Goal: Information Seeking & Learning: Check status

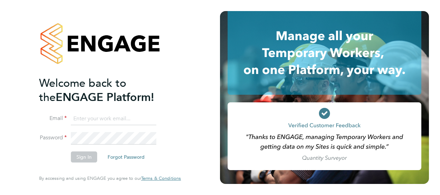
type input "rafal.koczuba@vistry.co.uk"
click at [86, 153] on button "Sign In" at bounding box center [84, 156] width 26 height 11
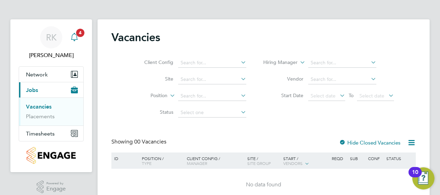
click at [72, 32] on div "Main navigation" at bounding box center [74, 37] width 14 height 14
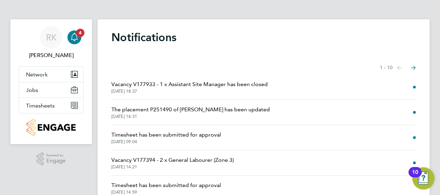
click at [175, 158] on span "Vacancy V177394 - 2 x General Labourer (Zone 3)" at bounding box center [172, 160] width 122 height 8
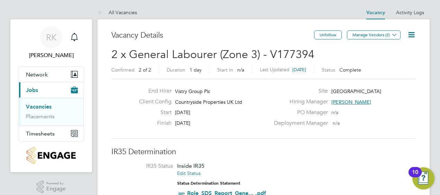
click at [35, 107] on link "Vacancies" at bounding box center [39, 106] width 26 height 7
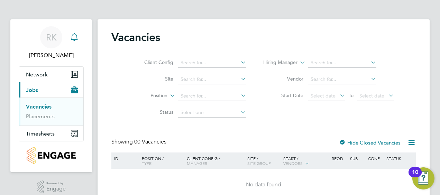
click at [73, 35] on icon "Main navigation" at bounding box center [74, 37] width 8 height 8
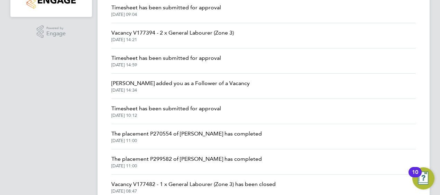
scroll to position [138, 0]
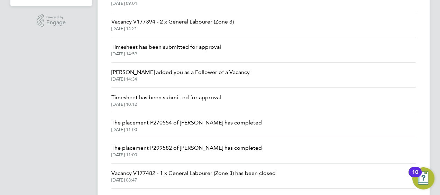
click at [162, 121] on span "The placement P270554 of [PERSON_NAME] has completed" at bounding box center [186, 123] width 150 height 8
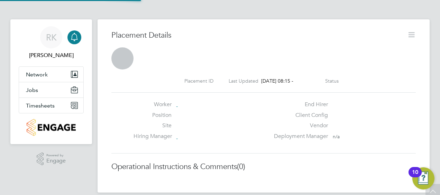
scroll to position [3, 3]
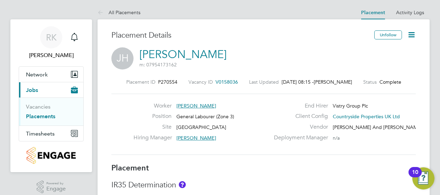
click at [41, 115] on link "Placements" at bounding box center [40, 116] width 29 height 7
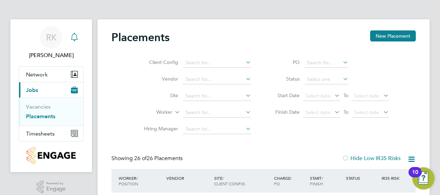
click at [76, 37] on icon "Main navigation" at bounding box center [74, 37] width 8 height 8
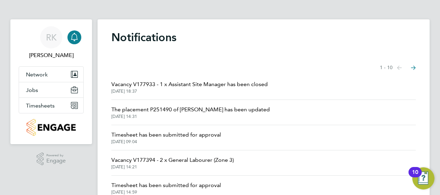
click at [158, 111] on span "The placement P251490 of [PERSON_NAME] has been updated" at bounding box center [190, 109] width 158 height 8
